Goal: Check status: Check status

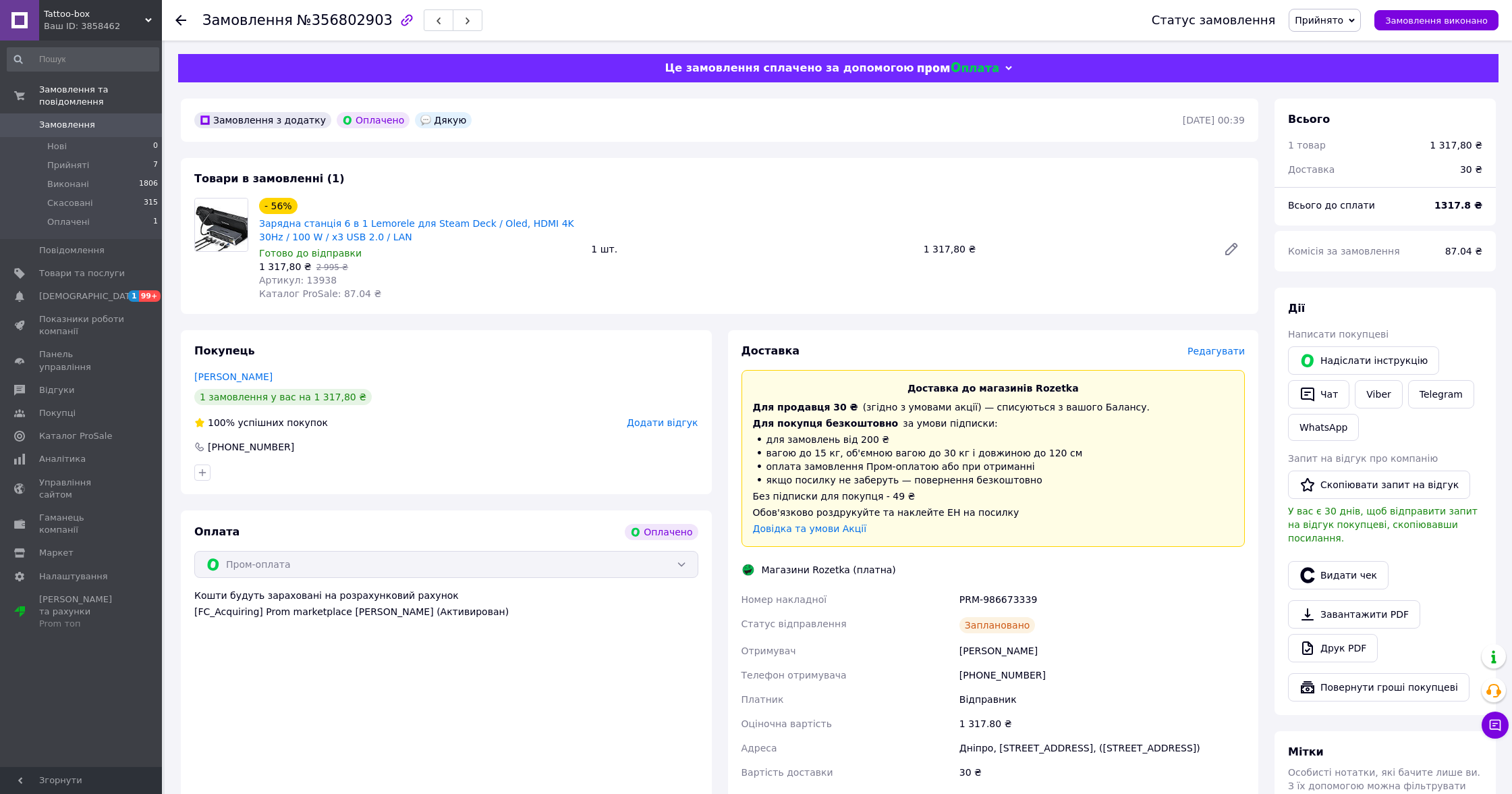
scroll to position [295, 0]
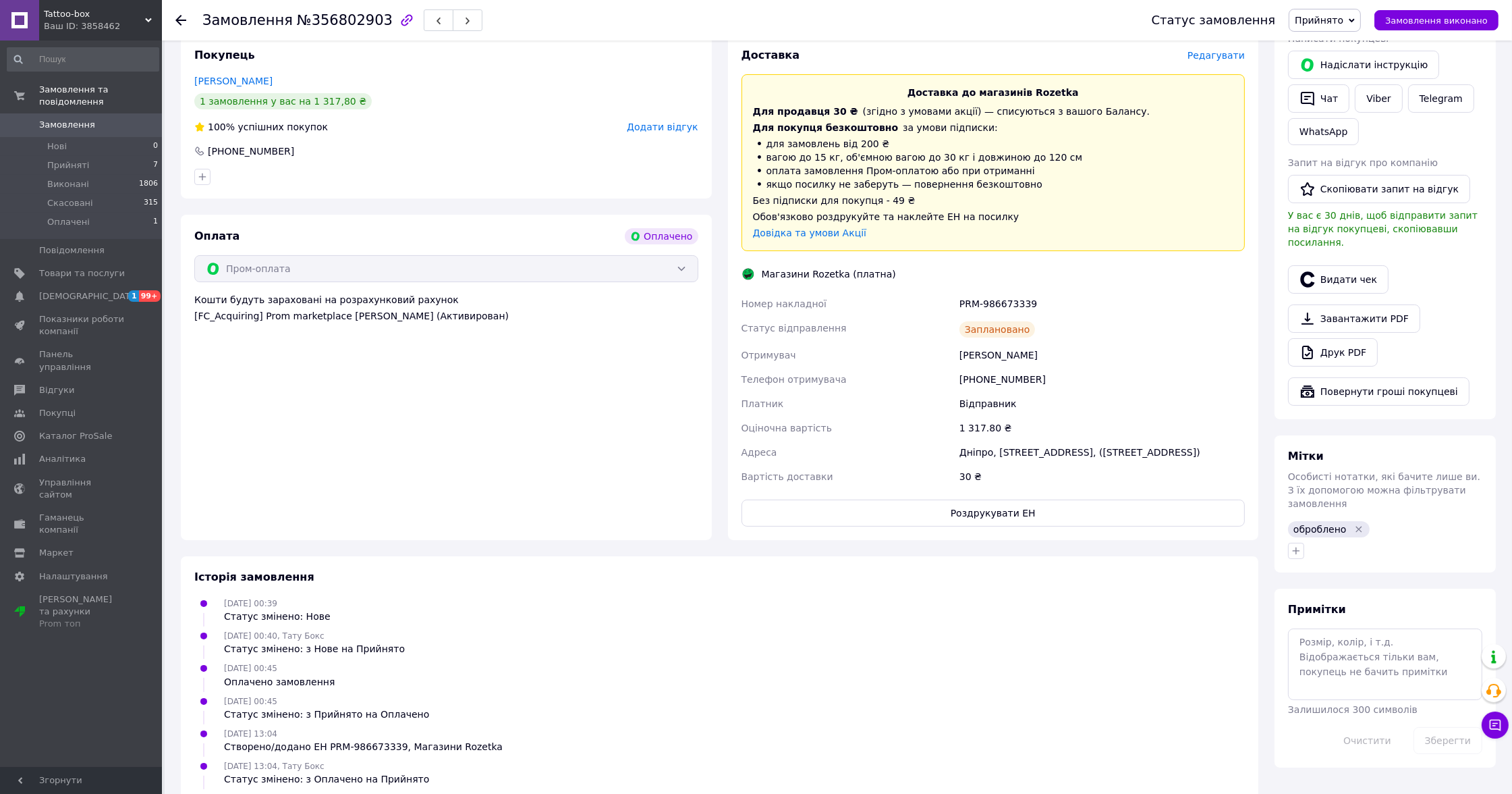
click at [92, 119] on span "Замовлення" at bounding box center [82, 125] width 86 height 12
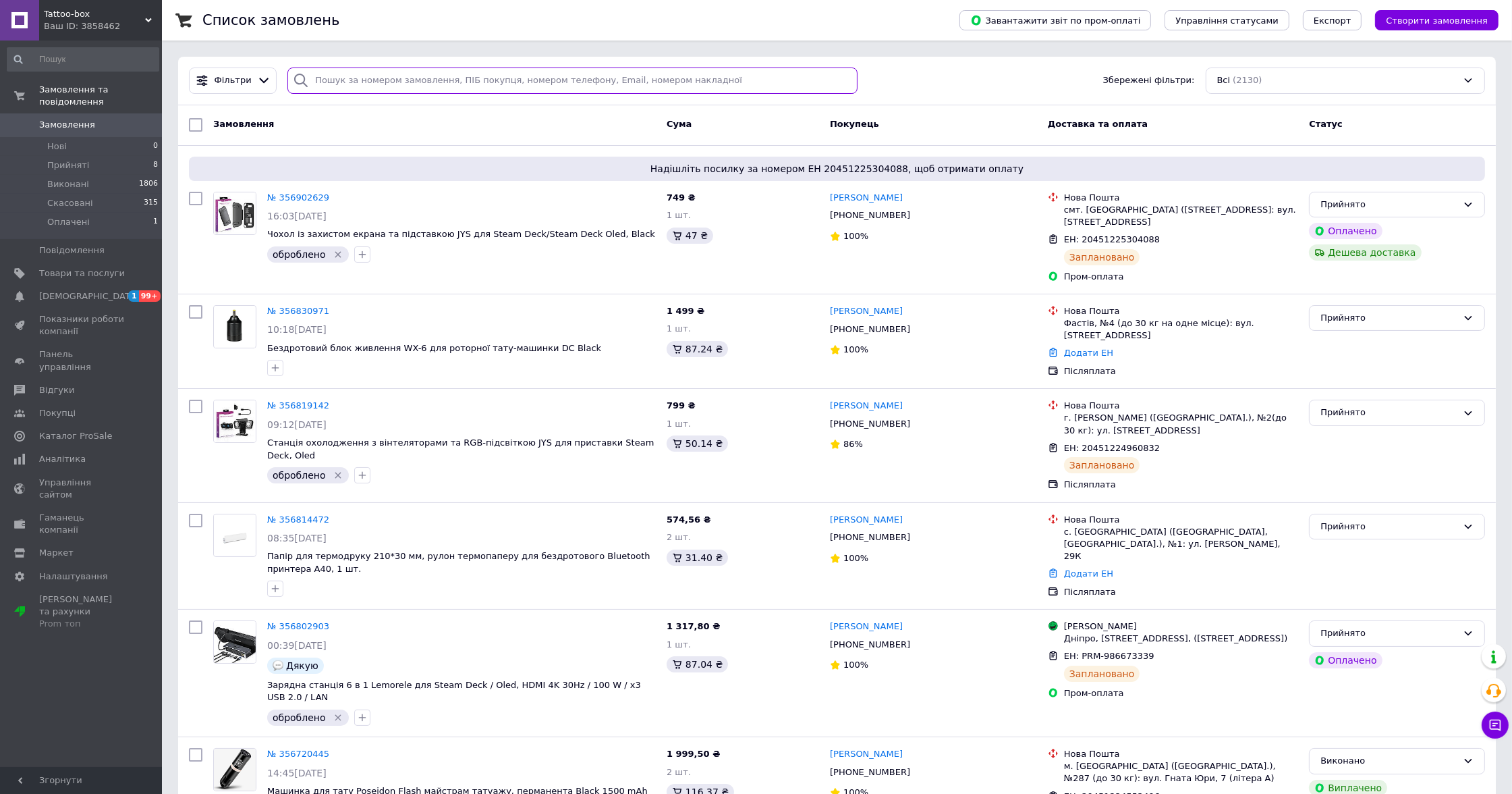
click at [336, 81] on input "search" at bounding box center [573, 81] width 570 height 26
click at [339, 84] on input "search" at bounding box center [573, 81] width 570 height 26
paste input "356902629"
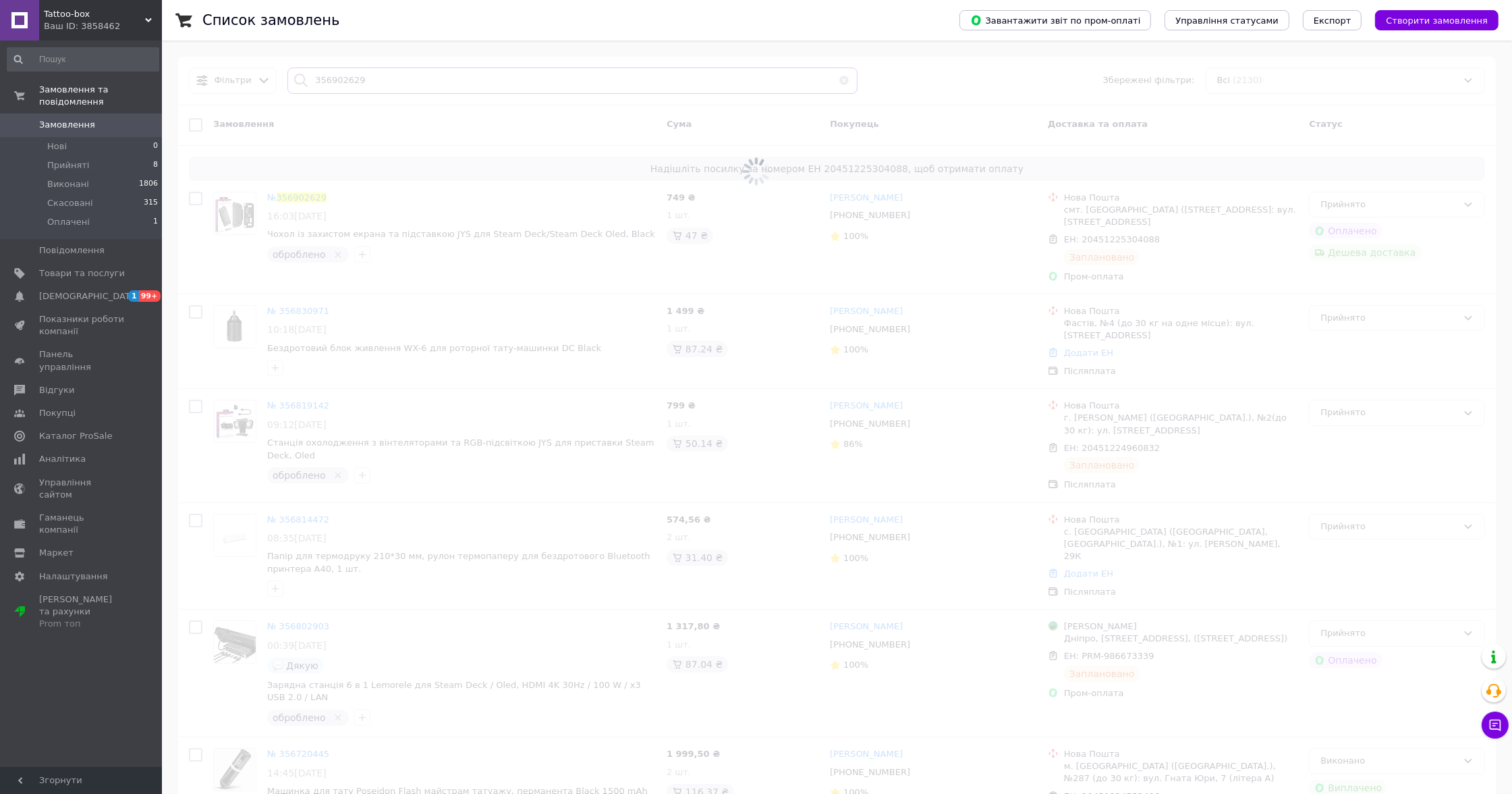
type input "356902629"
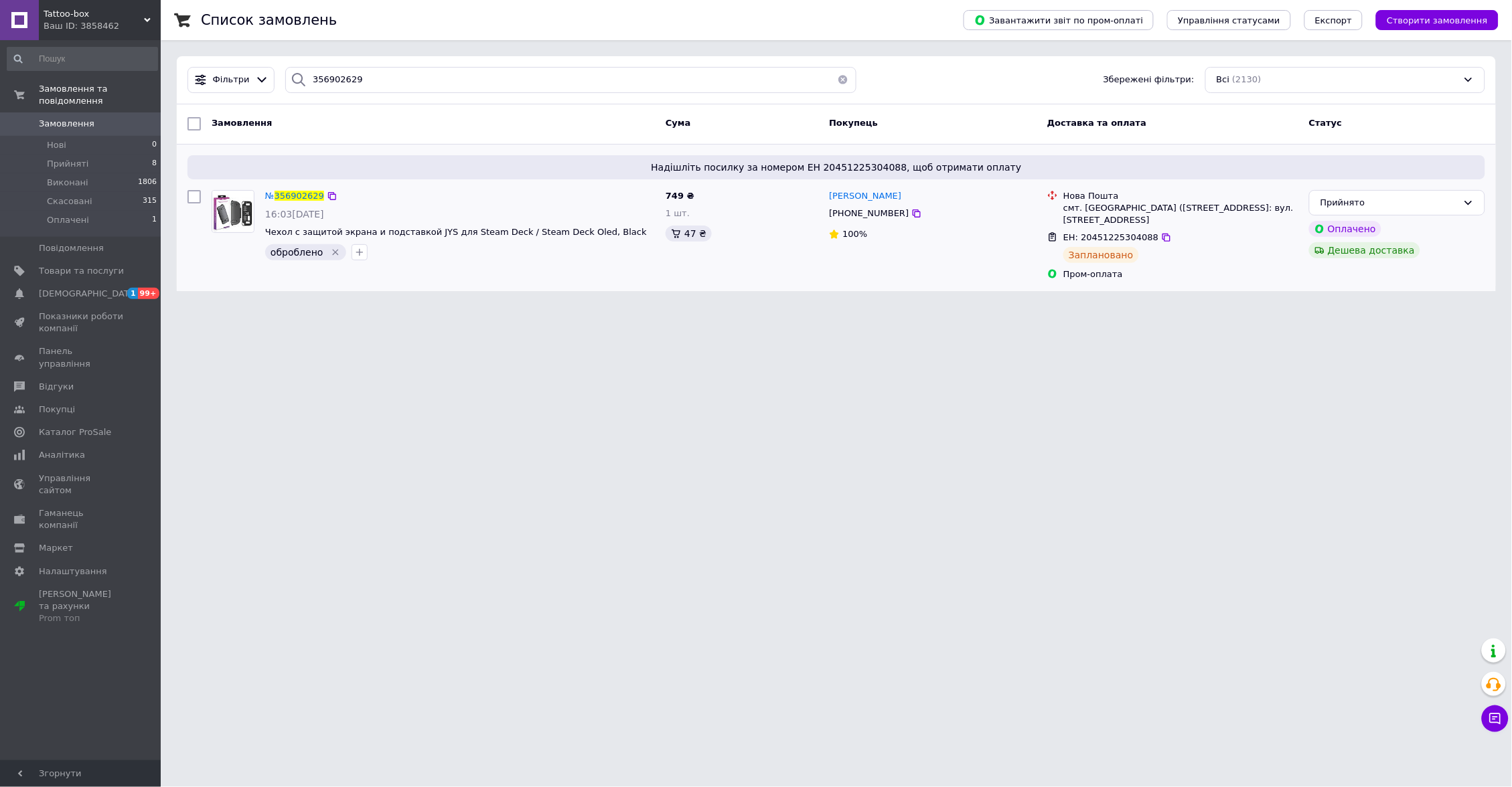
click at [234, 216] on img at bounding box center [233, 211] width 42 height 42
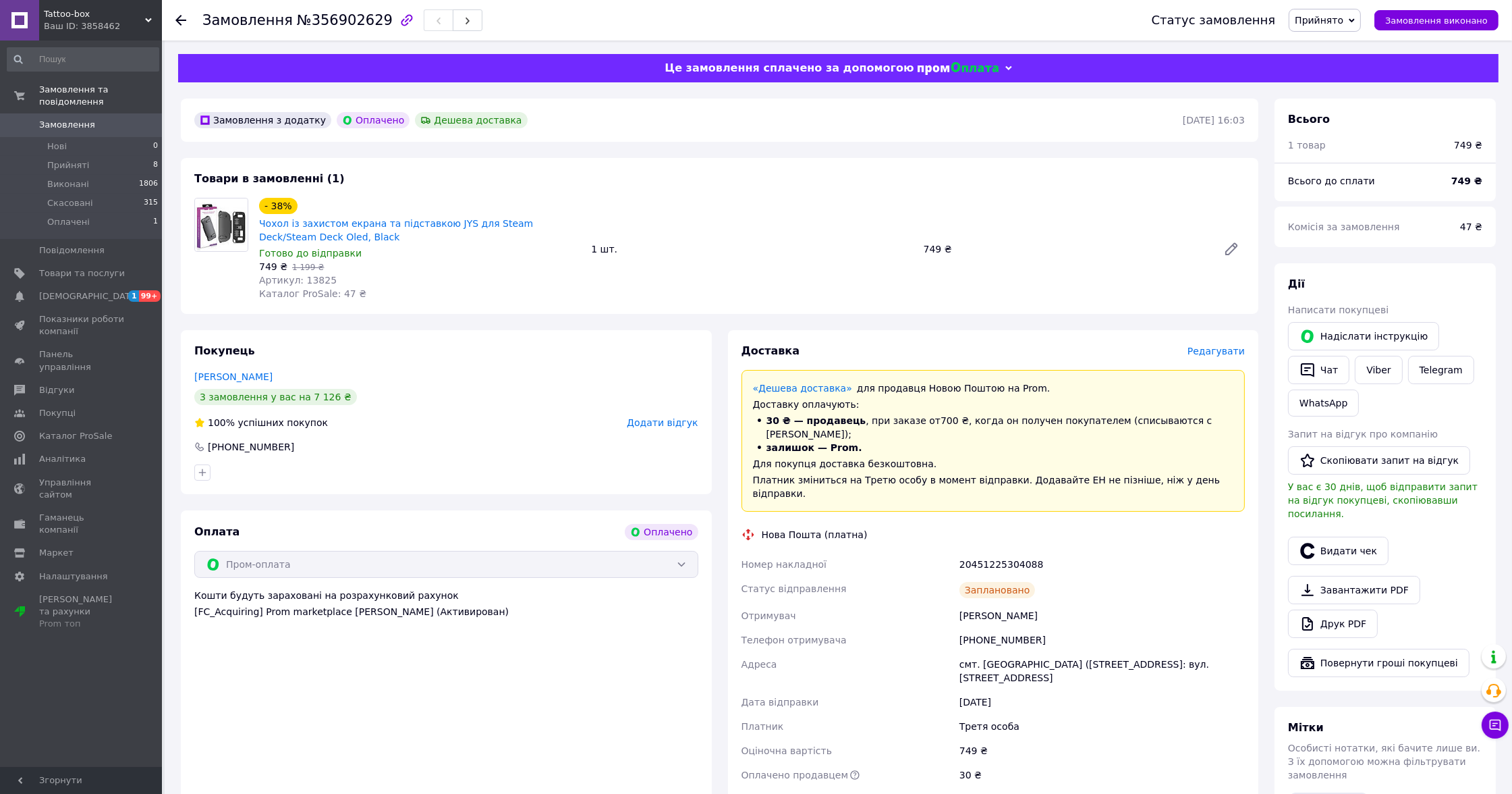
scroll to position [353, 0]
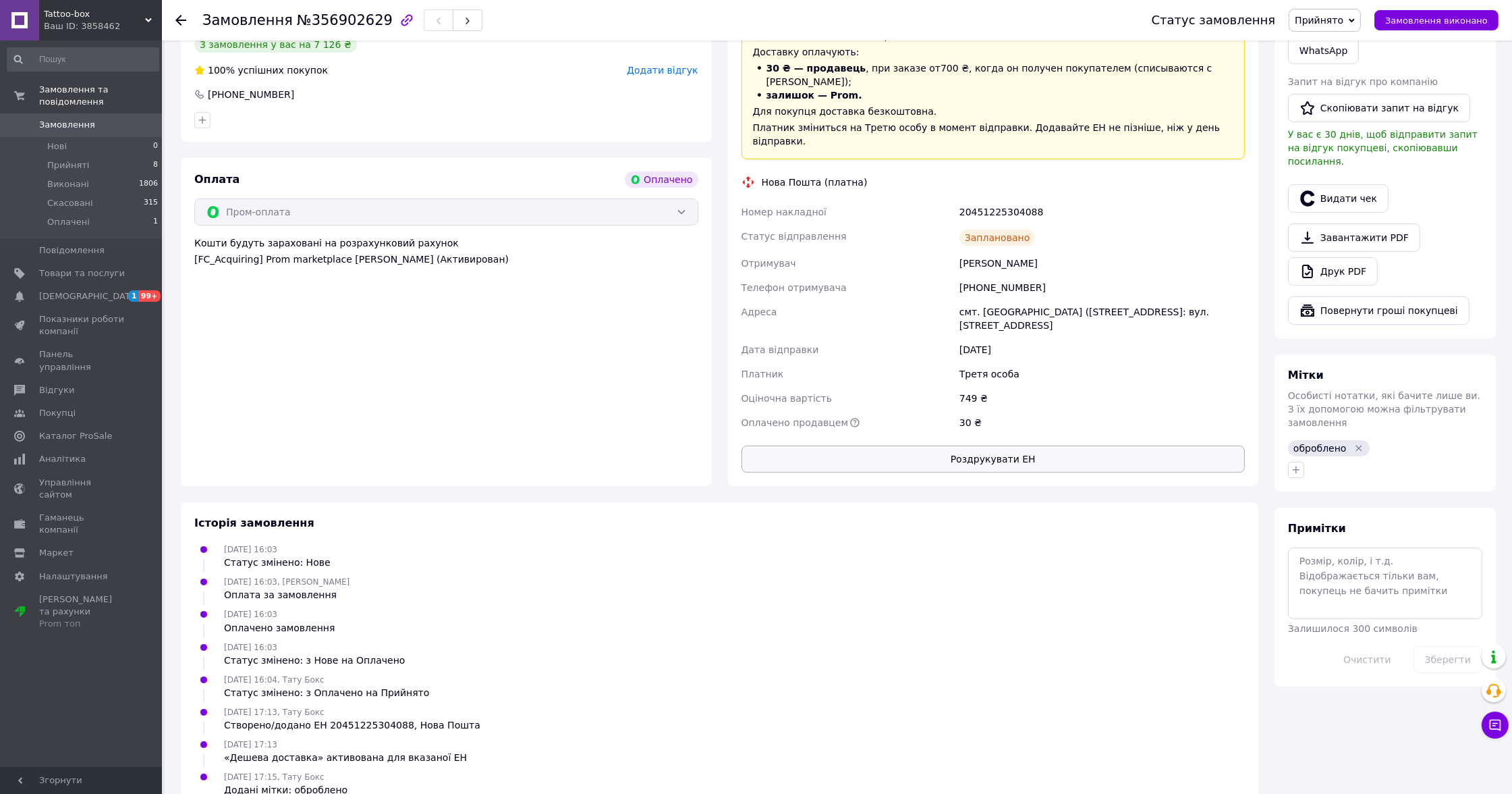
click at [984, 446] on button "Роздрукувати ЕН" at bounding box center [993, 459] width 504 height 27
